Goal: Task Accomplishment & Management: Use online tool/utility

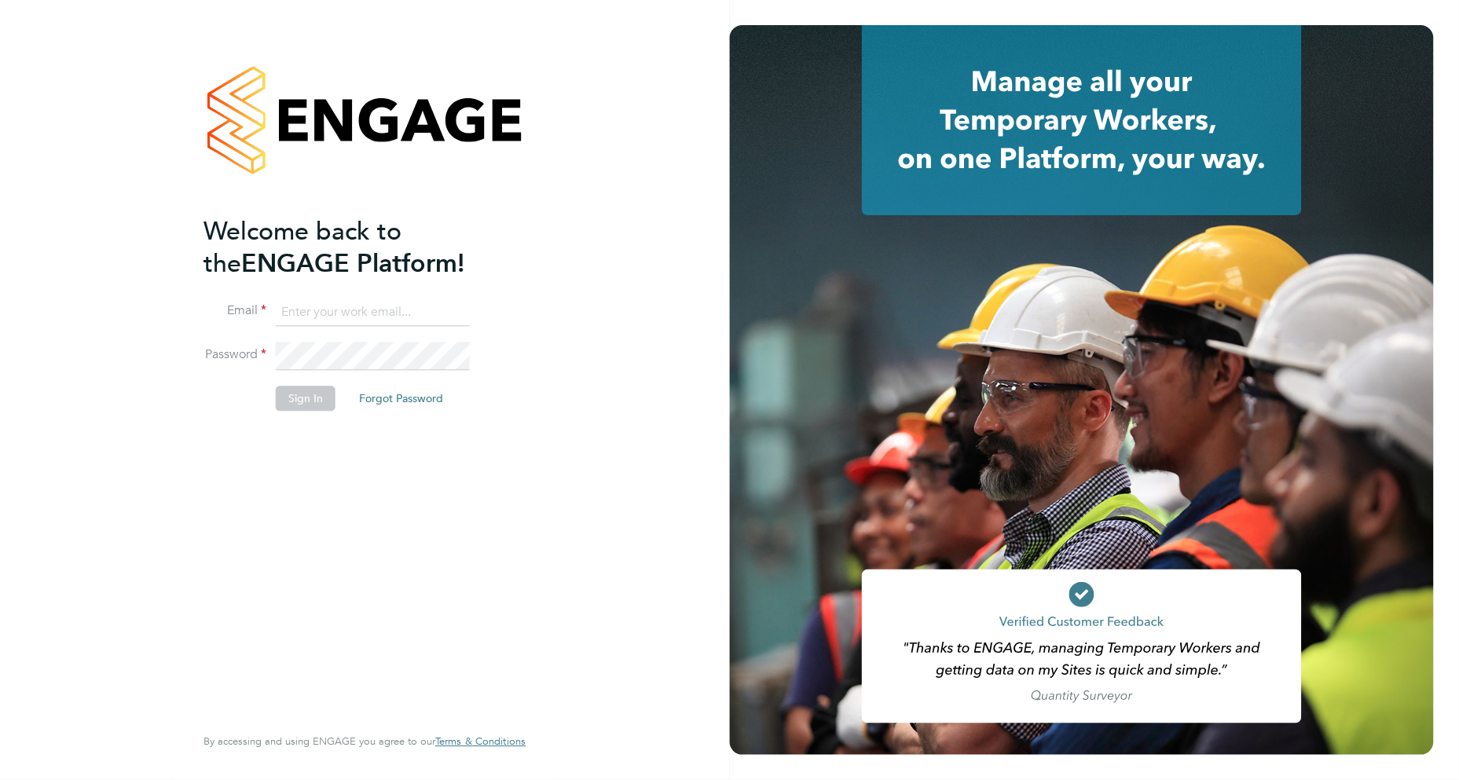
type input "[PERSON_NAME][EMAIL_ADDRESS][DOMAIN_NAME]"
click at [305, 398] on button "Sign In" at bounding box center [306, 399] width 60 height 25
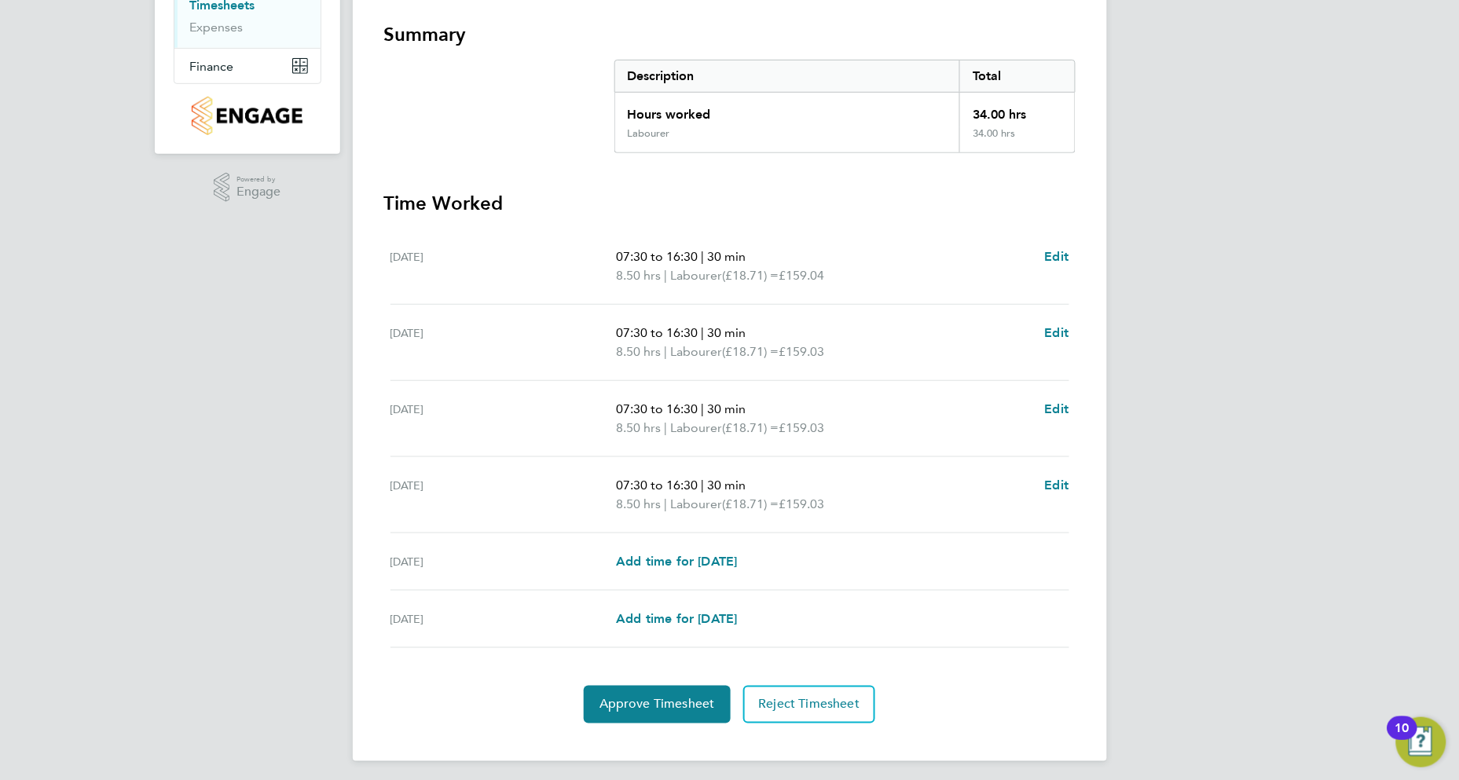
scroll to position [277, 0]
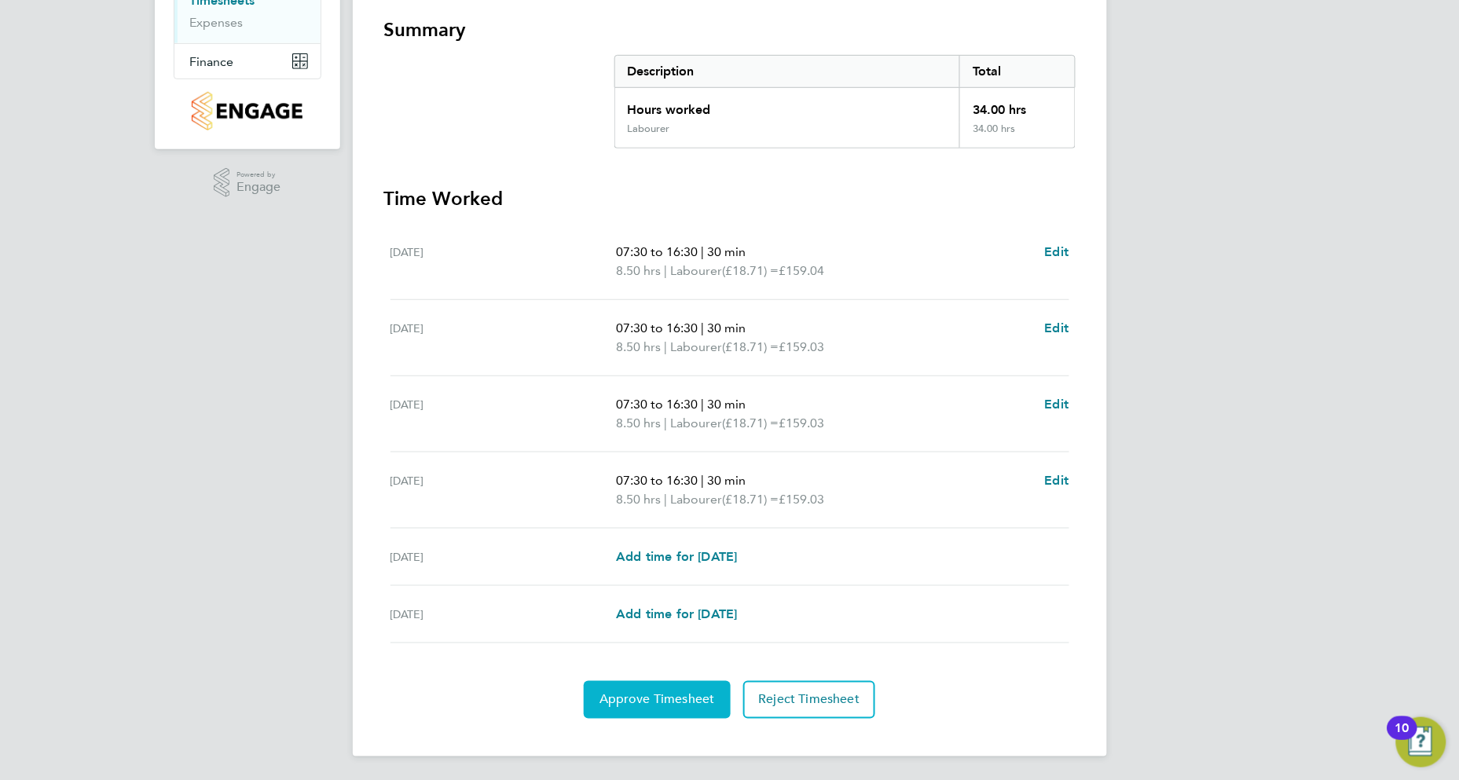
click at [689, 711] on button "Approve Timesheet" at bounding box center [657, 700] width 147 height 38
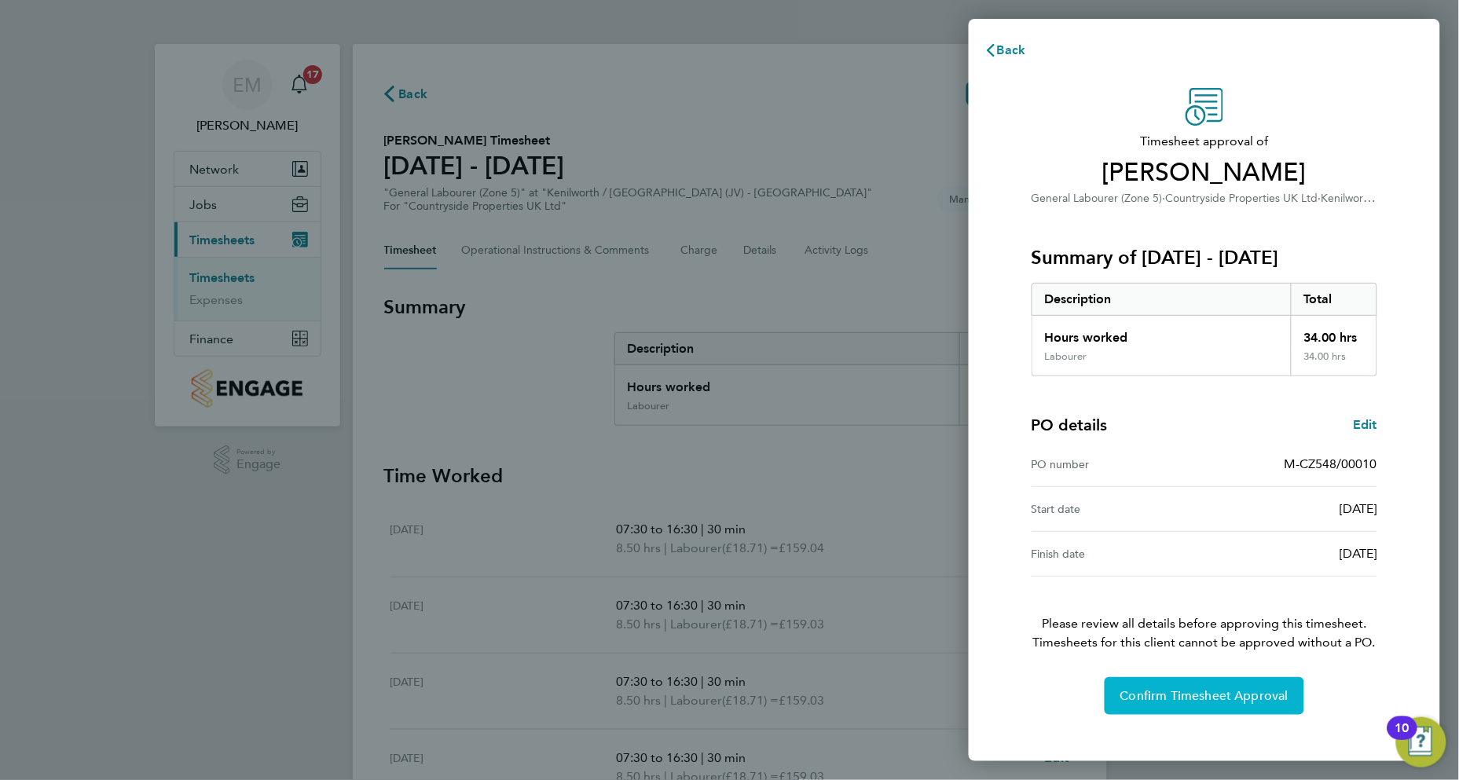
click at [1267, 699] on span "Confirm Timesheet Approval" at bounding box center [1204, 696] width 168 height 16
